Goal: Information Seeking & Learning: Learn about a topic

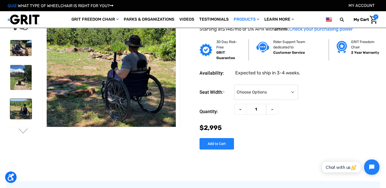
scroll to position [25, 0]
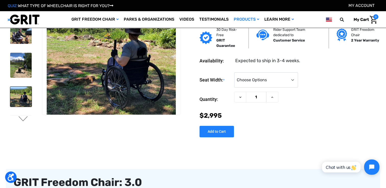
click at [22, 121] on button "Next" at bounding box center [23, 119] width 11 height 6
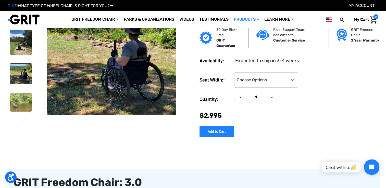
click at [22, 121] on button "Next" at bounding box center [23, 119] width 11 height 6
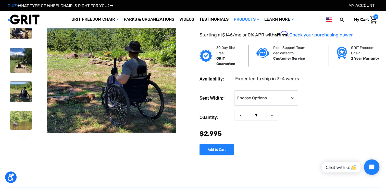
scroll to position [0, 0]
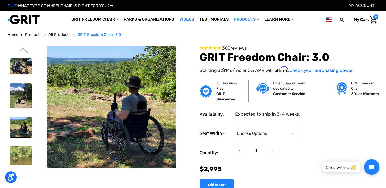
click at [181, 20] on link "Videos" at bounding box center [187, 19] width 20 height 17
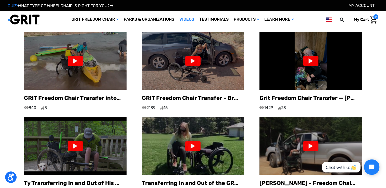
scroll to position [331, 0]
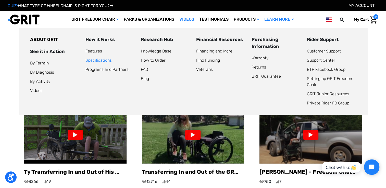
click at [97, 60] on link "Specifications" at bounding box center [98, 60] width 26 height 5
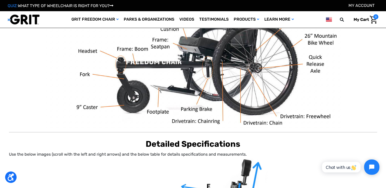
scroll to position [153, 0]
